Goal: Information Seeking & Learning: Learn about a topic

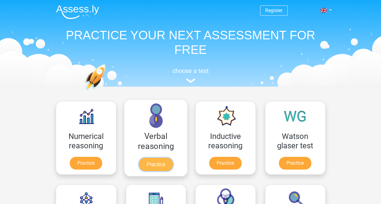
click at [162, 165] on link "Practice" at bounding box center [155, 164] width 34 height 13
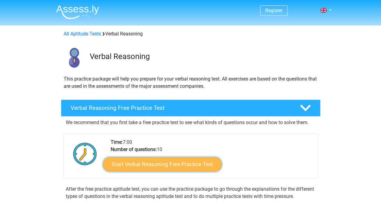
click at [205, 165] on link "Start Verbal Reasoning Free Practice Test" at bounding box center [162, 164] width 119 height 15
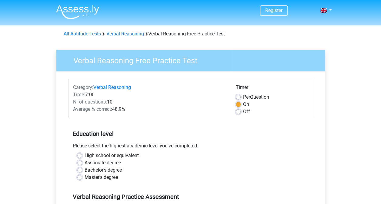
click at [243, 112] on label "Off" at bounding box center [246, 111] width 7 height 7
click at [239, 112] on input "Off" at bounding box center [238, 111] width 5 height 6
radio input "true"
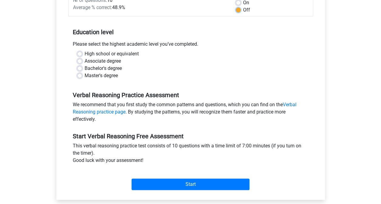
scroll to position [121, 0]
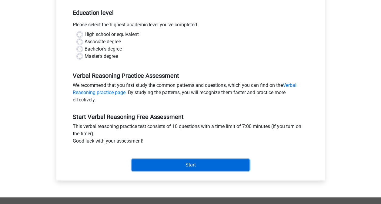
click at [210, 161] on input "Start" at bounding box center [190, 165] width 118 height 12
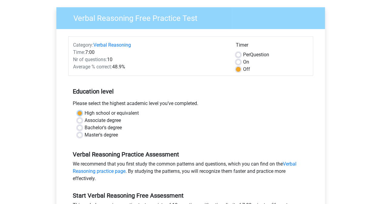
scroll to position [30, 0]
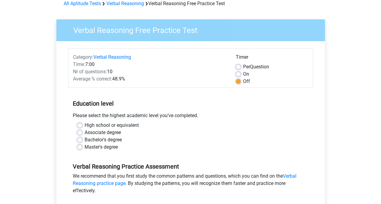
click at [242, 129] on div "Associate degree" at bounding box center [190, 132] width 227 height 7
click at [85, 125] on label "High school or equivalent" at bounding box center [112, 125] width 54 height 7
click at [81, 125] on input "High school or equivalent" at bounding box center [79, 125] width 5 height 6
radio input "true"
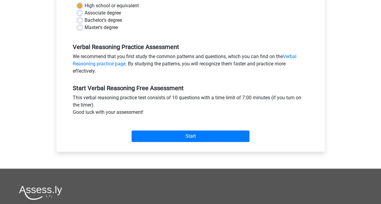
scroll to position [151, 0]
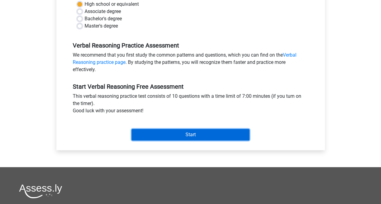
click at [205, 136] on input "Start" at bounding box center [190, 135] width 118 height 12
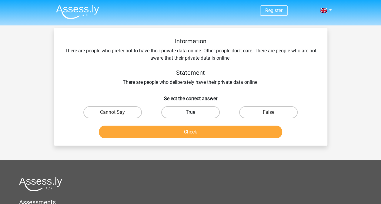
click at [206, 110] on label "True" at bounding box center [190, 112] width 58 height 12
click at [194, 112] on input "True" at bounding box center [192, 114] width 4 height 4
radio input "true"
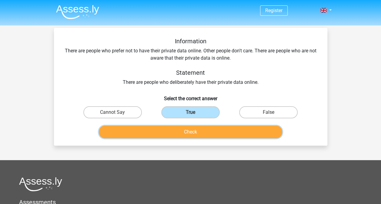
click at [193, 130] on button "Check" at bounding box center [190, 132] width 183 height 13
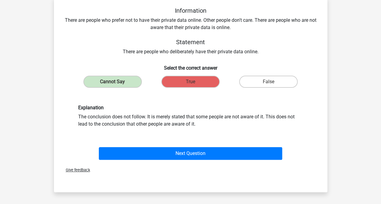
scroll to position [61, 0]
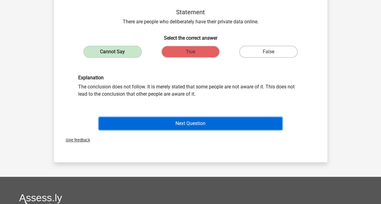
click at [199, 125] on button "Next Question" at bounding box center [190, 123] width 183 height 13
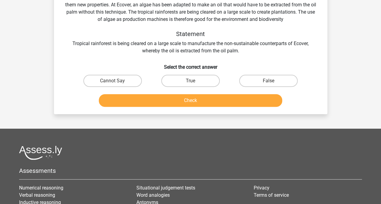
scroll to position [28, 0]
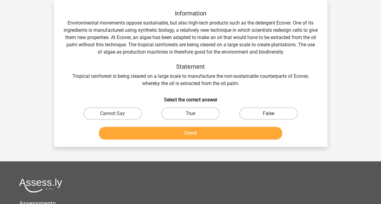
click at [271, 113] on label "False" at bounding box center [268, 114] width 58 height 12
click at [271, 114] on input "False" at bounding box center [270, 116] width 4 height 4
radio input "true"
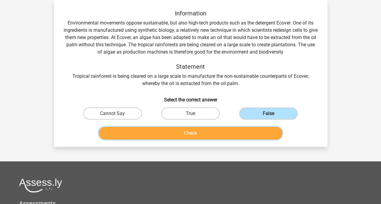
click at [217, 130] on button "Check" at bounding box center [190, 133] width 183 height 13
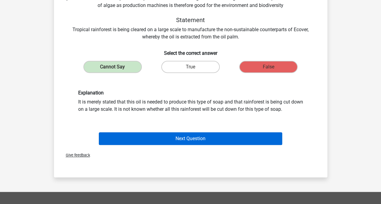
scroll to position [88, 0]
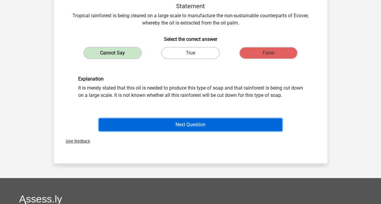
click at [202, 126] on button "Next Question" at bounding box center [190, 124] width 183 height 13
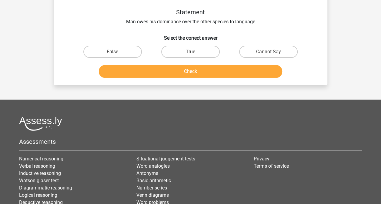
scroll to position [28, 0]
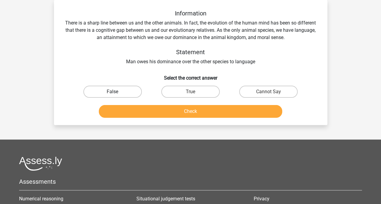
click at [122, 91] on label "False" at bounding box center [112, 92] width 58 height 12
click at [116, 92] on input "False" at bounding box center [114, 94] width 4 height 4
radio input "true"
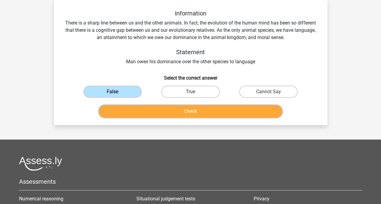
click at [185, 114] on button "Check" at bounding box center [190, 111] width 183 height 13
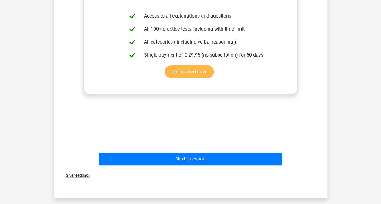
scroll to position [179, 0]
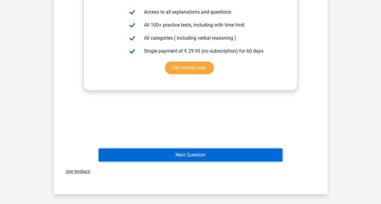
click at [217, 156] on button "Next Question" at bounding box center [190, 155] width 183 height 13
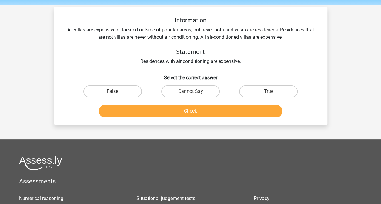
scroll to position [30, 0]
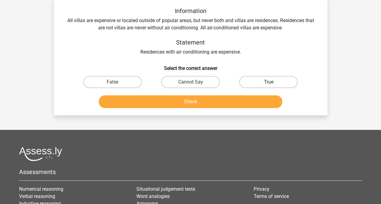
click at [273, 82] on label "True" at bounding box center [268, 82] width 58 height 12
click at [272, 82] on input "True" at bounding box center [270, 84] width 4 height 4
radio input "true"
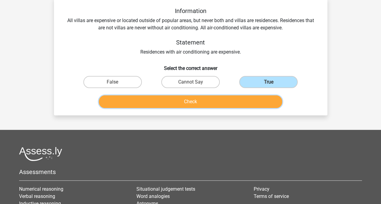
click at [219, 101] on button "Check" at bounding box center [190, 101] width 183 height 13
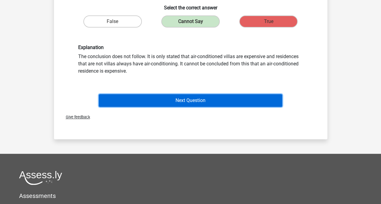
click at [218, 101] on button "Next Question" at bounding box center [190, 100] width 183 height 13
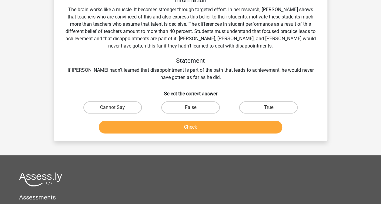
scroll to position [28, 0]
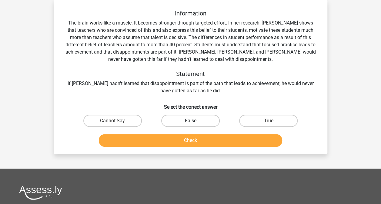
click at [197, 121] on label "False" at bounding box center [190, 121] width 58 height 12
click at [194, 121] on input "False" at bounding box center [192, 123] width 4 height 4
radio input "true"
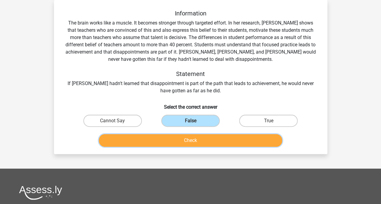
click at [195, 140] on button "Check" at bounding box center [190, 140] width 183 height 13
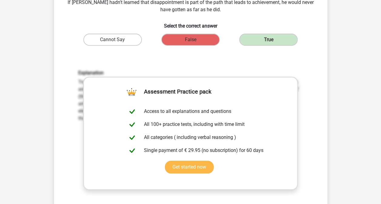
scroll to position [119, 0]
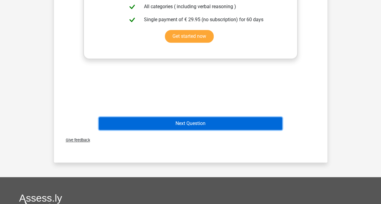
click at [195, 126] on button "Next Question" at bounding box center [190, 123] width 183 height 13
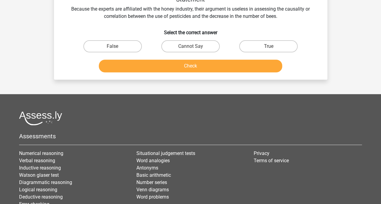
scroll to position [28, 0]
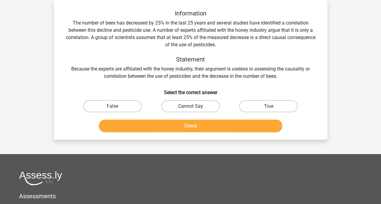
click at [203, 106] on label "Cannot Say" at bounding box center [190, 106] width 58 height 12
click at [194, 106] on input "Cannot Say" at bounding box center [192, 108] width 4 height 4
radio input "true"
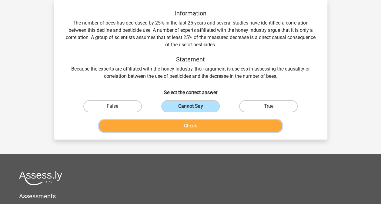
click at [201, 125] on button "Check" at bounding box center [190, 126] width 183 height 13
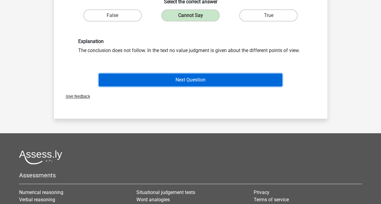
click at [202, 79] on button "Next Question" at bounding box center [190, 80] width 183 height 13
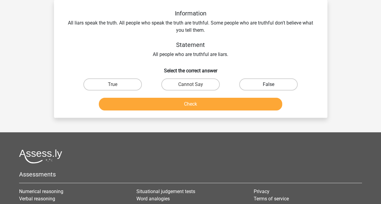
click at [261, 83] on label "False" at bounding box center [268, 84] width 58 height 12
click at [268, 85] on input "False" at bounding box center [270, 87] width 4 height 4
radio input "true"
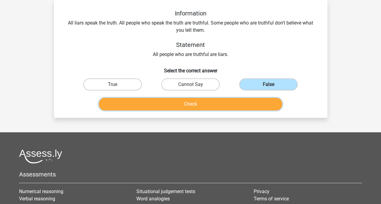
click at [220, 102] on button "Check" at bounding box center [190, 104] width 183 height 13
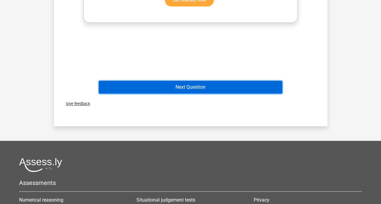
click at [214, 86] on button "Next Question" at bounding box center [190, 87] width 183 height 13
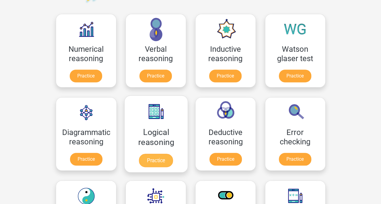
scroll to position [91, 0]
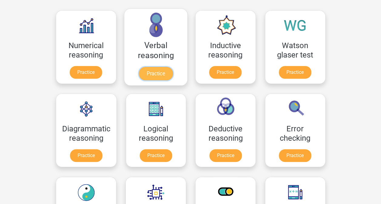
click at [165, 71] on link "Practice" at bounding box center [155, 73] width 34 height 13
